Goal: Check status: Check status

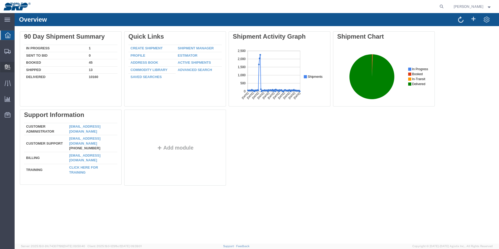
click at [18, 68] on span "Internal Delivery" at bounding box center [16, 67] width 4 height 10
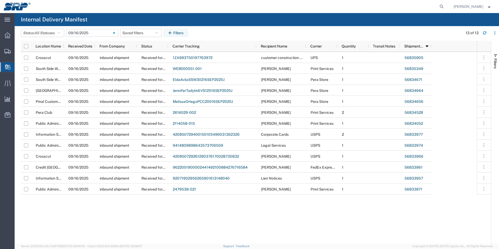
click at [91, 32] on input "[DATE] - [DATE]" at bounding box center [92, 33] width 52 height 8
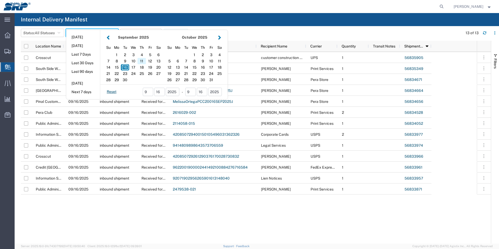
click at [143, 60] on div "11" at bounding box center [142, 61] width 8 height 6
type input "[DATE]"
type input "[DATE] - [DATE]"
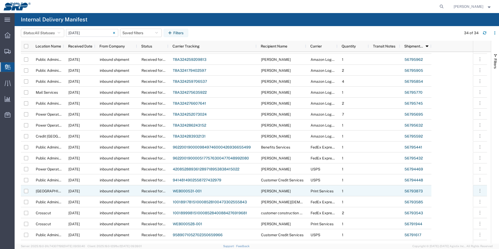
scroll to position [181, 0]
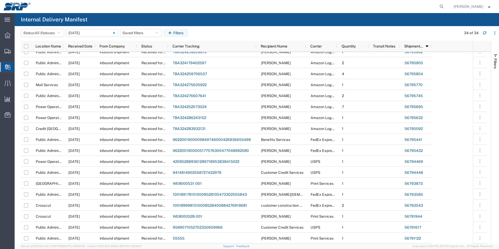
click at [88, 33] on input "[DATE] - [DATE]" at bounding box center [92, 33] width 52 height 8
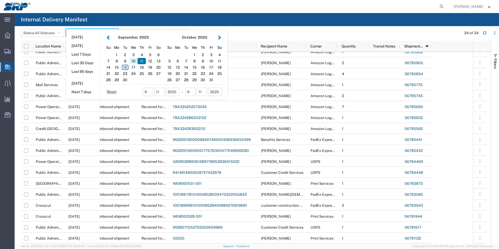
click at [135, 62] on div "10" at bounding box center [133, 61] width 8 height 6
click at [152, 60] on div "12" at bounding box center [150, 61] width 8 height 6
type input "09 10 - 12, 2025"
type input "[DATE] - [DATE]"
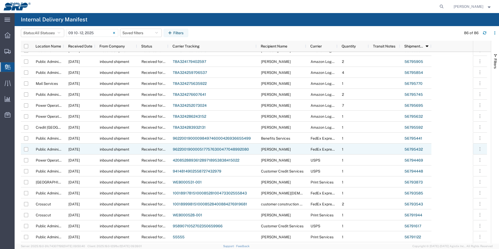
scroll to position [542, 0]
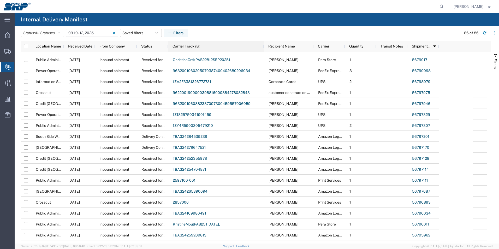
drag, startPoint x: 256, startPoint y: 45, endPoint x: 264, endPoint y: 50, distance: 8.6
click at [264, 50] on div at bounding box center [264, 46] width 2 height 11
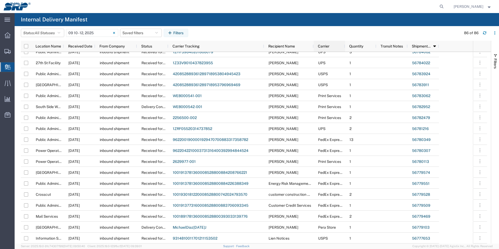
click at [329, 44] on div "Carrier" at bounding box center [330, 46] width 25 height 8
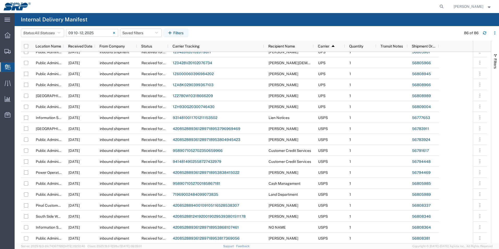
click at [88, 33] on input "[DATE] - [DATE]" at bounding box center [92, 33] width 52 height 8
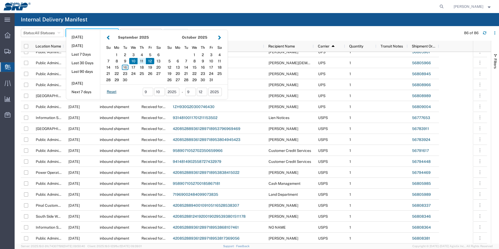
click at [146, 61] on div "11" at bounding box center [142, 61] width 8 height 6
click at [120, 67] on div "15" at bounding box center [117, 67] width 8 height 6
type input "09 11 - 15, 2025"
type input "[DATE] - [DATE]"
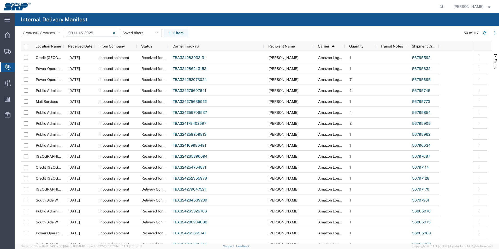
click at [92, 36] on input "[DATE] - [DATE]" at bounding box center [92, 33] width 52 height 8
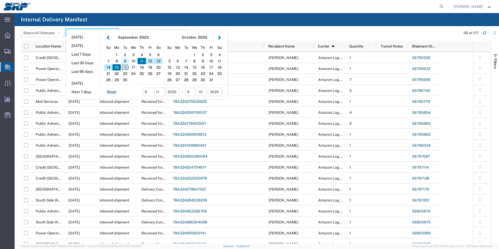
click at [126, 60] on div "9" at bounding box center [125, 61] width 8 height 6
type input "[DATE]"
type input "[DATE] - [DATE]"
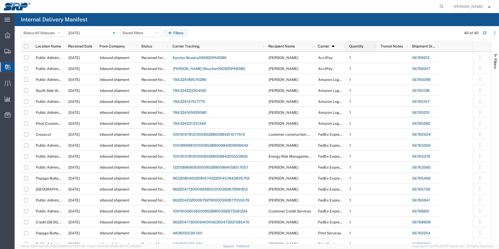
click at [357, 48] on span "Quantity" at bounding box center [356, 46] width 14 height 4
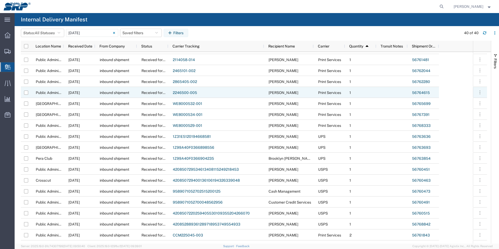
scroll to position [247, 0]
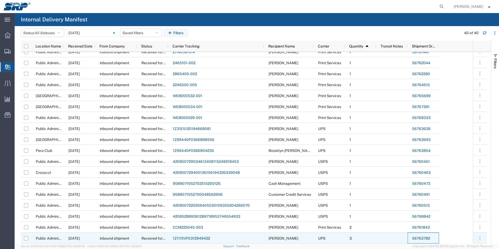
click at [427, 238] on link "56763782" at bounding box center [421, 238] width 18 height 4
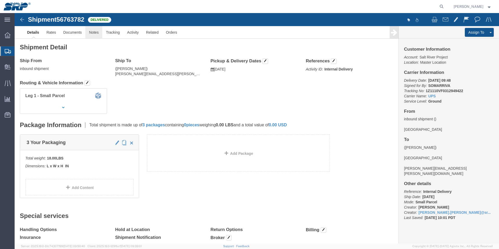
click link "Notes"
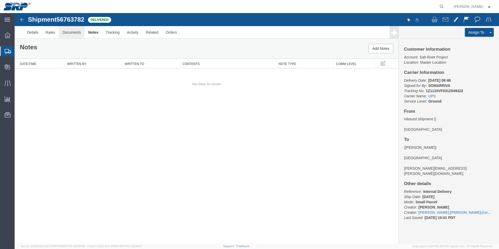
click at [82, 32] on link "Documents" at bounding box center [72, 32] width 26 height 13
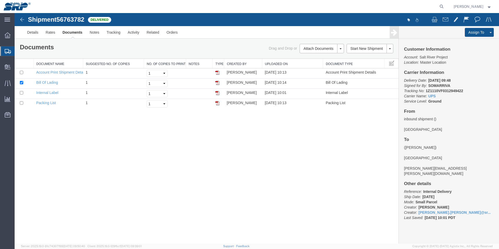
click at [23, 20] on img at bounding box center [22, 19] width 6 height 6
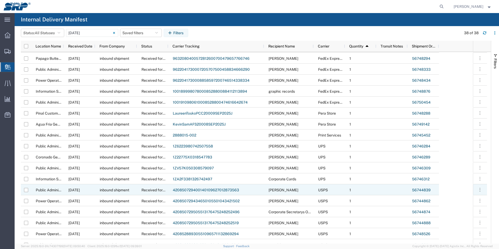
scroll to position [178, 0]
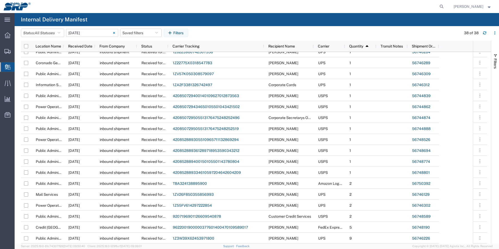
click at [88, 35] on input "[DATE] - [DATE]" at bounding box center [92, 33] width 52 height 8
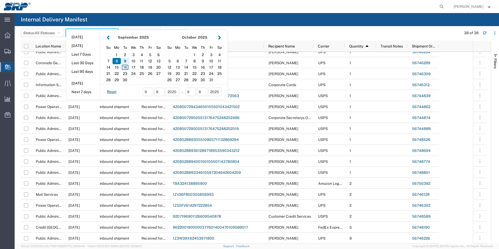
click at [129, 62] on div "9" at bounding box center [125, 61] width 8 height 6
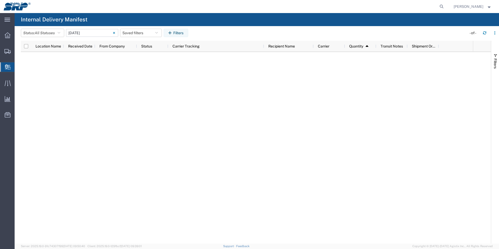
type input "[DATE]"
type input "[DATE] - [DATE]"
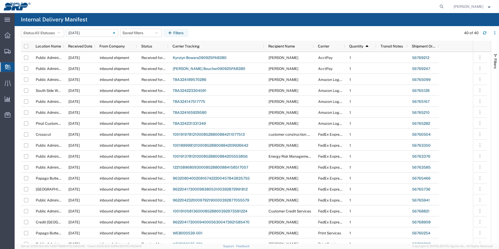
click at [82, 31] on input "[DATE] - [DATE]" at bounding box center [92, 33] width 52 height 8
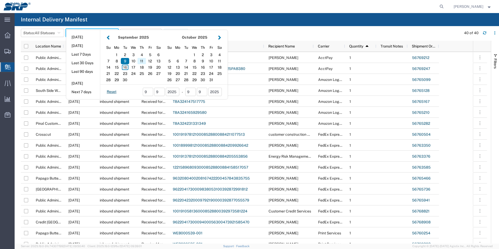
click at [144, 61] on div "11" at bounding box center [142, 61] width 8 height 6
type input "[DATE]"
type input "[DATE] - [DATE]"
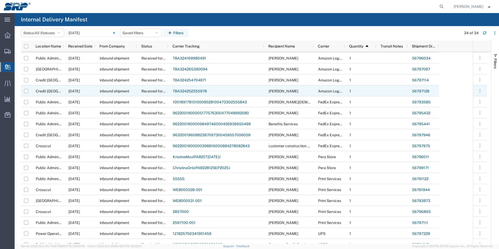
scroll to position [78, 0]
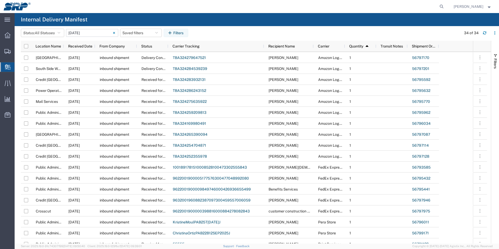
click at [89, 33] on input "[DATE] - [DATE]" at bounding box center [92, 33] width 52 height 8
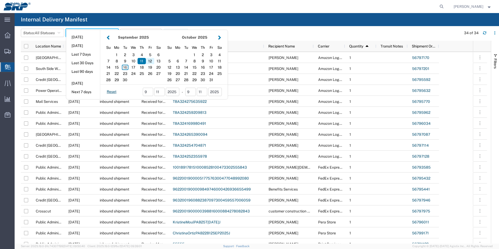
click at [151, 62] on div "12" at bounding box center [150, 61] width 8 height 6
type input "[DATE]"
type input "[DATE] - [DATE]"
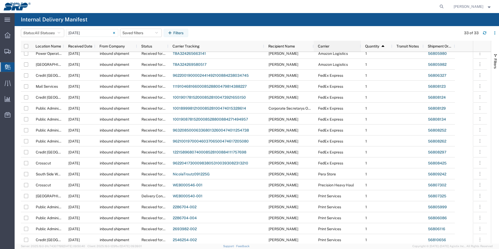
drag, startPoint x: 345, startPoint y: 44, endPoint x: 360, endPoint y: 46, distance: 15.5
click at [360, 46] on div at bounding box center [361, 46] width 2 height 11
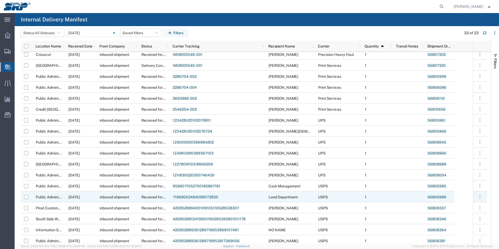
scroll to position [170, 0]
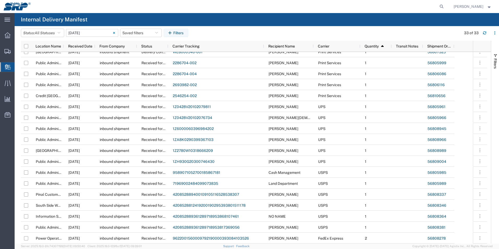
click at [74, 31] on input "[DATE] - [DATE]" at bounding box center [92, 33] width 52 height 8
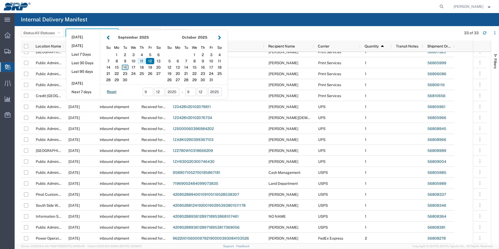
click at [143, 61] on div "11" at bounding box center [142, 61] width 8 height 6
type input "[DATE]"
type input "[DATE] - [DATE]"
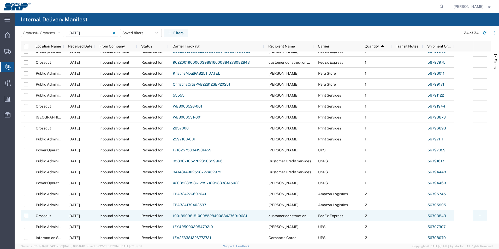
scroll to position [157, 0]
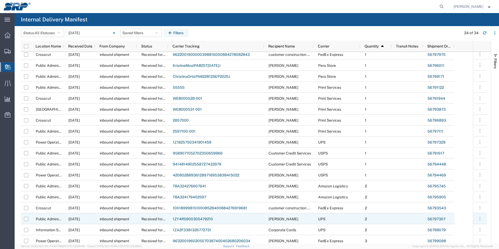
click at [431, 219] on link "56797307" at bounding box center [437, 219] width 18 height 4
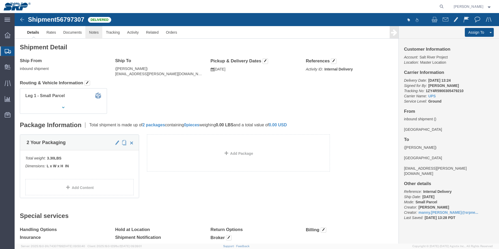
click link "Notes"
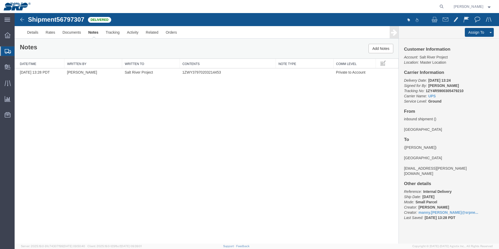
click at [22, 19] on img at bounding box center [22, 19] width 6 height 6
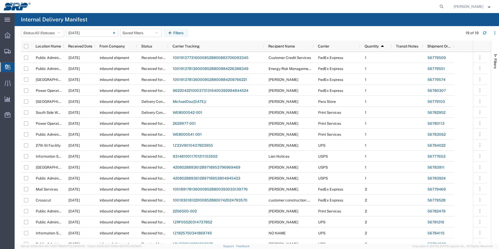
click at [83, 33] on input "[DATE] - [DATE]" at bounding box center [92, 33] width 52 height 8
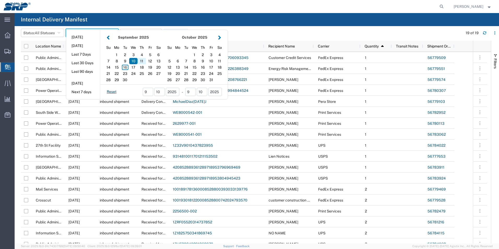
click at [143, 60] on div "11" at bounding box center [142, 61] width 8 height 6
click at [152, 63] on div "12" at bounding box center [150, 61] width 8 height 6
type input "09 11 - 12, 2025"
type input "[DATE] - [DATE]"
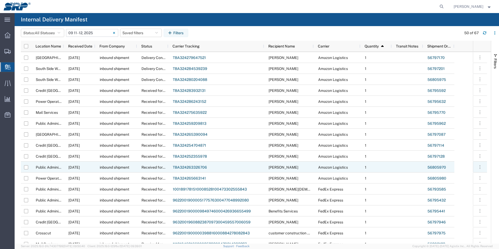
scroll to position [20, 0]
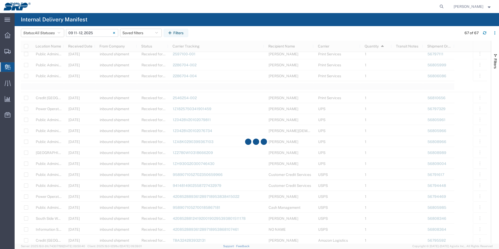
click at [78, 34] on input "[DATE] - [DATE]" at bounding box center [92, 33] width 52 height 8
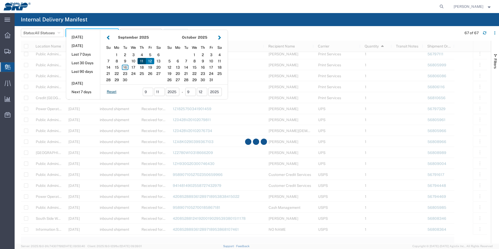
click at [143, 62] on div "11" at bounding box center [142, 61] width 8 height 6
click at [143, 60] on div "11" at bounding box center [142, 61] width 8 height 6
type input "[DATE]"
type input "[DATE] - [DATE]"
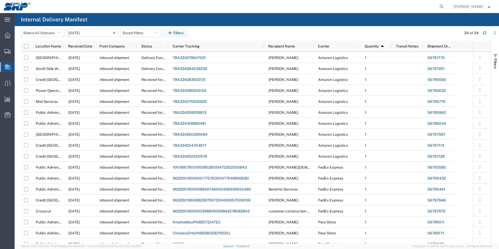
click at [89, 32] on input "[DATE] - [DATE]" at bounding box center [92, 33] width 52 height 8
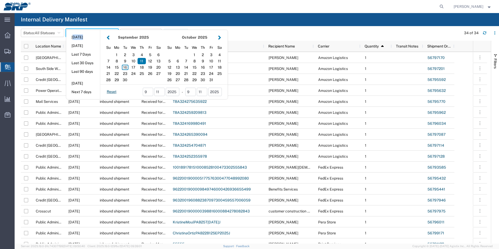
click at [89, 32] on aside "[DATE] [DATE] Last 7 Days Last 30 Days Last 90 days [DATE] Next 7 days" at bounding box center [83, 64] width 34 height 69
click at [118, 69] on div "15" at bounding box center [117, 67] width 8 height 6
type input "[DATE]"
type input "[DATE] - [DATE]"
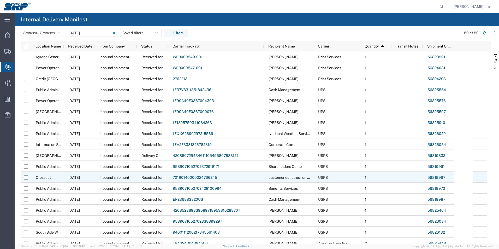
scroll to position [259, 0]
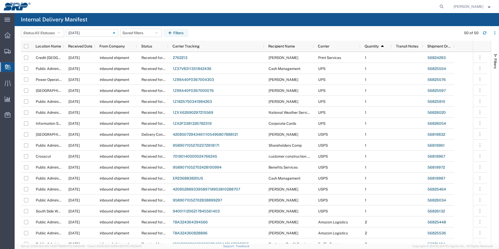
click at [80, 33] on input "[DATE] - [DATE]" at bounding box center [92, 33] width 52 height 8
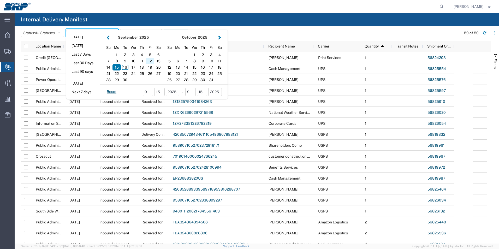
click at [152, 60] on div "12" at bounding box center [150, 61] width 8 height 6
type input "[DATE]"
type input "[DATE] - [DATE]"
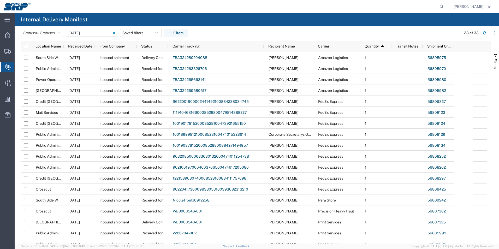
click at [84, 32] on input "[DATE] - [DATE]" at bounding box center [92, 33] width 52 height 8
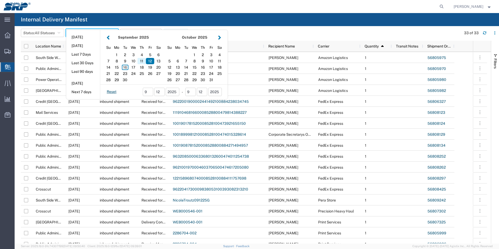
click at [143, 61] on div "11" at bounding box center [142, 61] width 8 height 6
type input "[DATE]"
type input "[DATE] - [DATE]"
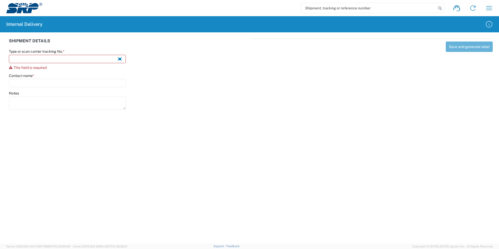
click at [357, 9] on input "search" at bounding box center [368, 8] width 135 height 10
paste input "1z4590310391657440"
type input "1z4590310391657440"
click at [441, 9] on icon at bounding box center [439, 8] width 7 height 7
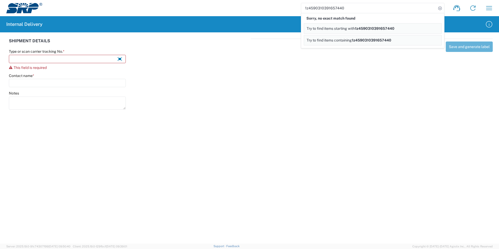
click at [361, 40] on span "1z4590310391657440" at bounding box center [371, 40] width 39 height 4
